Goal: Task Accomplishment & Management: Complete application form

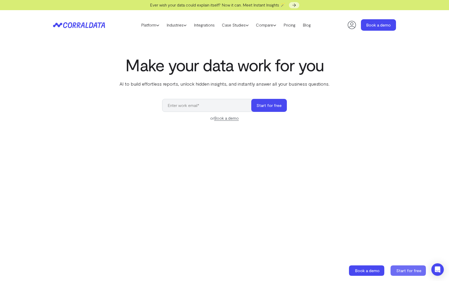
click at [416, 273] on icon at bounding box center [408, 270] width 35 height 10
click at [353, 28] on icon at bounding box center [352, 25] width 10 height 10
click at [406, 270] on span "Start for free" at bounding box center [408, 270] width 25 height 5
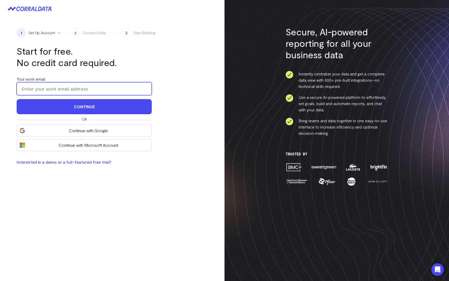
click at [96, 87] on input "Your work email:" at bounding box center [84, 88] width 135 height 13
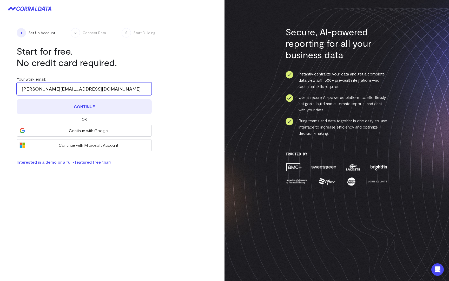
type input "jonwright@thecovery.com"
click at [95, 110] on button "Continue" at bounding box center [84, 106] width 135 height 15
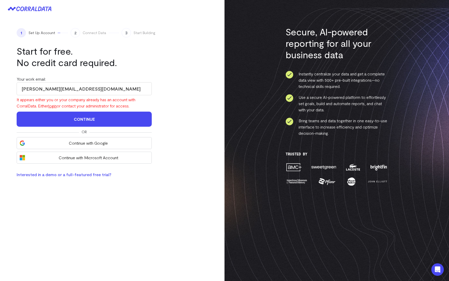
click at [54, 106] on link "login" at bounding box center [52, 105] width 8 height 5
